Goal: Navigation & Orientation: Find specific page/section

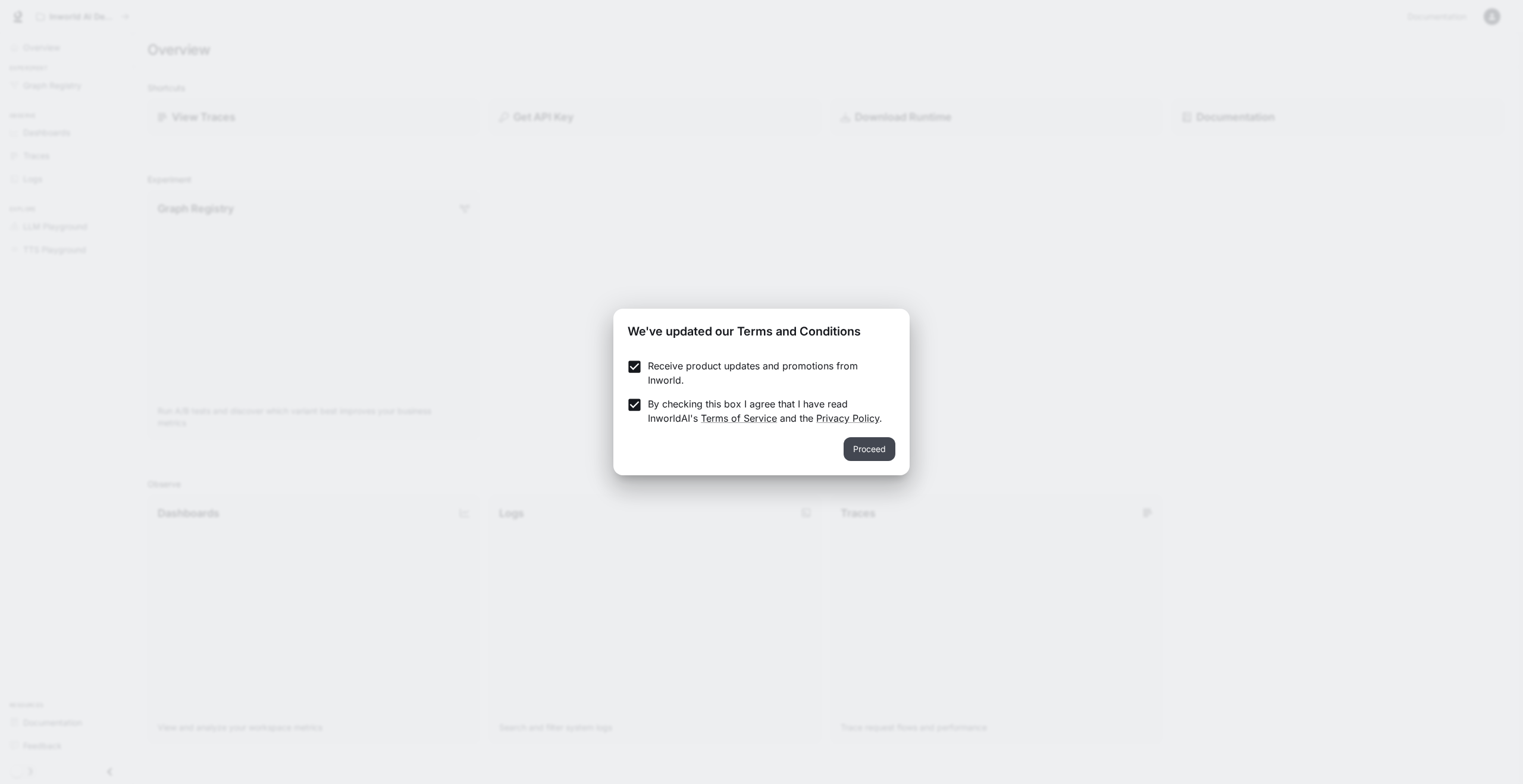
click at [877, 450] on button "Proceed" at bounding box center [869, 449] width 52 height 24
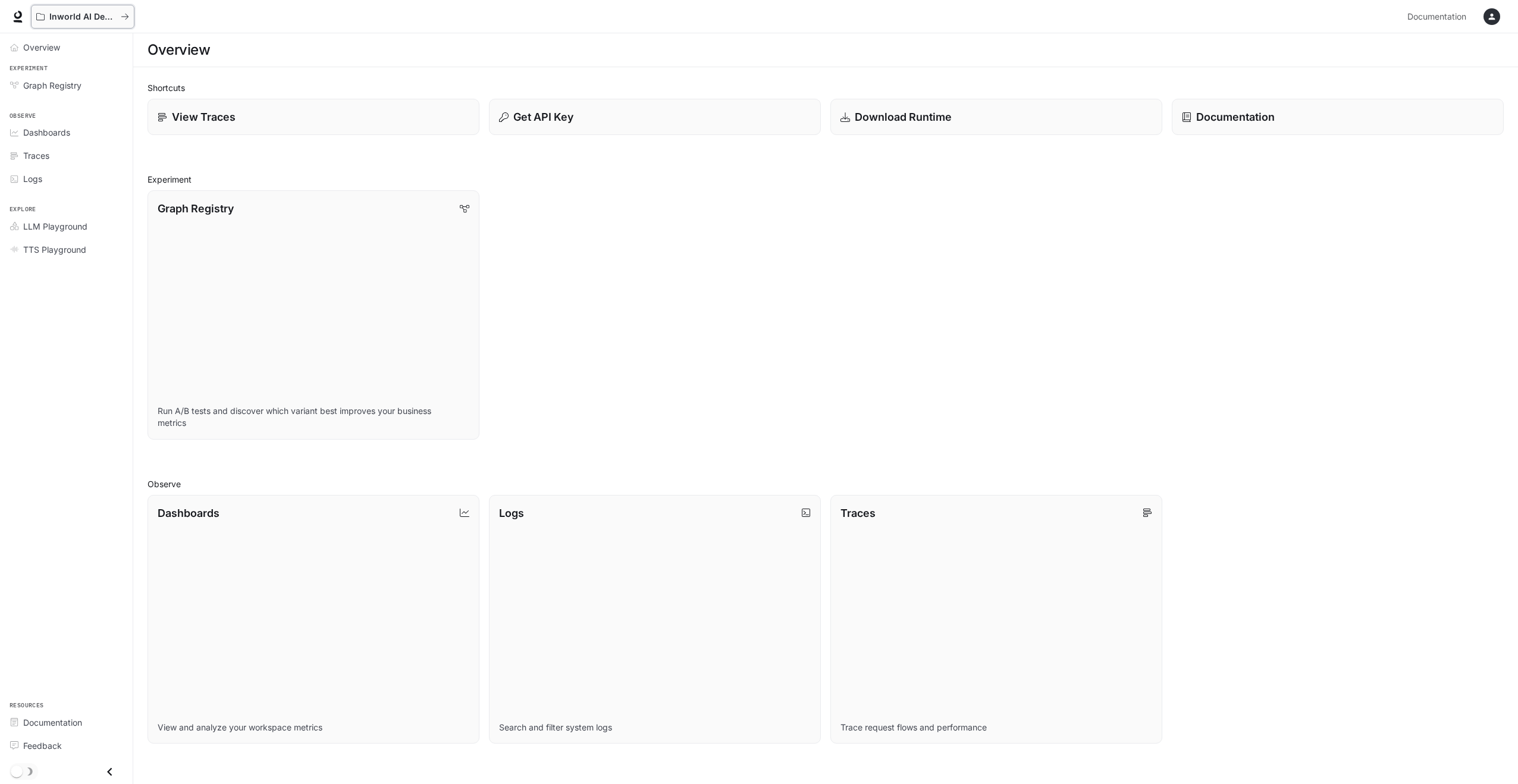
click at [68, 11] on button "Inworld AI Demos" at bounding box center [83, 17] width 104 height 24
click at [1417, 7] on link "Documentation Documentation" at bounding box center [1439, 17] width 73 height 24
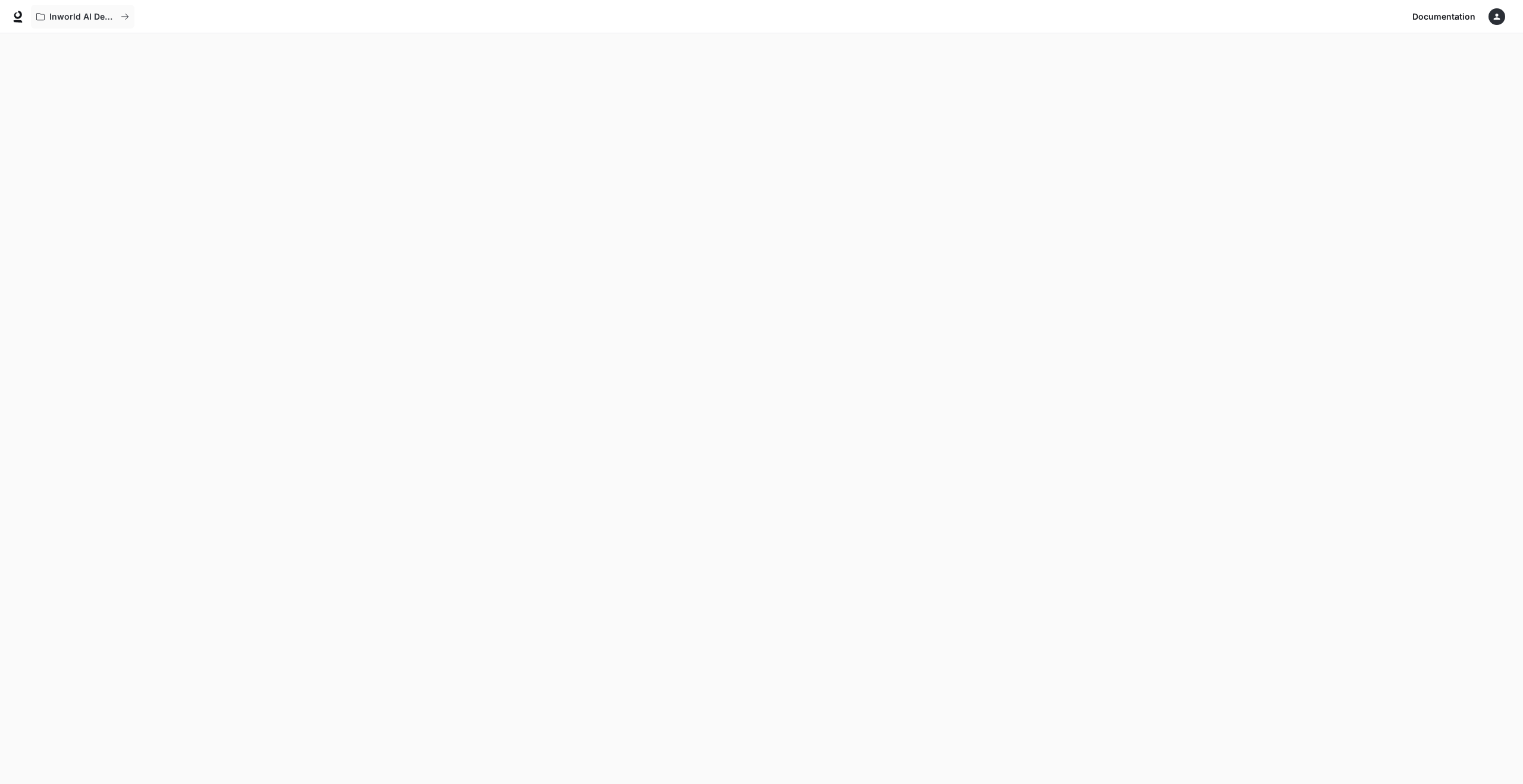
click at [134, 12] on div "Inworld AI Demos" at bounding box center [720, 17] width 1377 height 24
click at [64, 16] on p "Inworld AI Demos" at bounding box center [83, 17] width 67 height 10
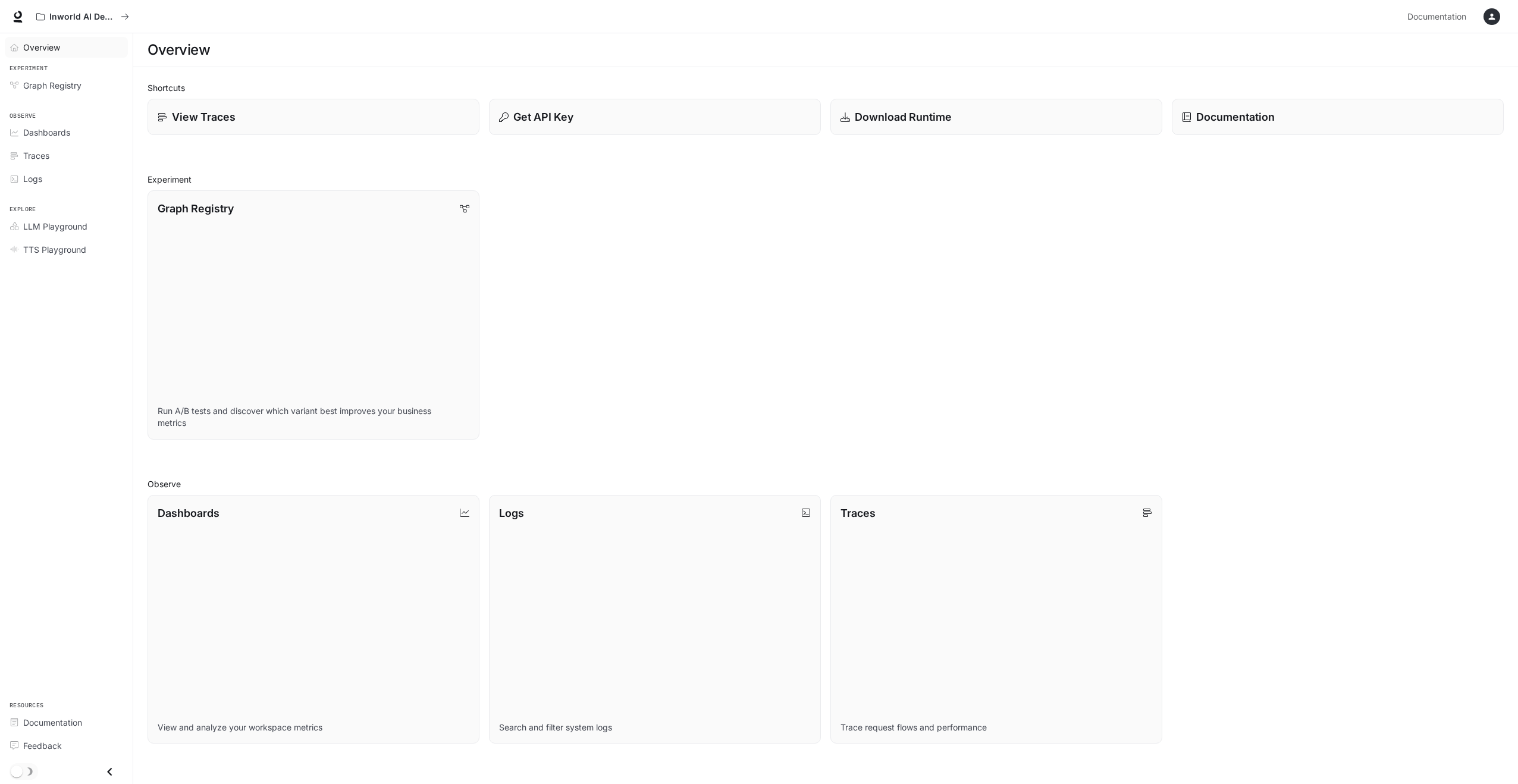
click at [45, 42] on span "Overview" at bounding box center [41, 47] width 37 height 12
click at [60, 40] on link "Overview" at bounding box center [67, 47] width 123 height 21
click at [1498, 18] on div "button" at bounding box center [1491, 16] width 17 height 17
